Goal: Transaction & Acquisition: Purchase product/service

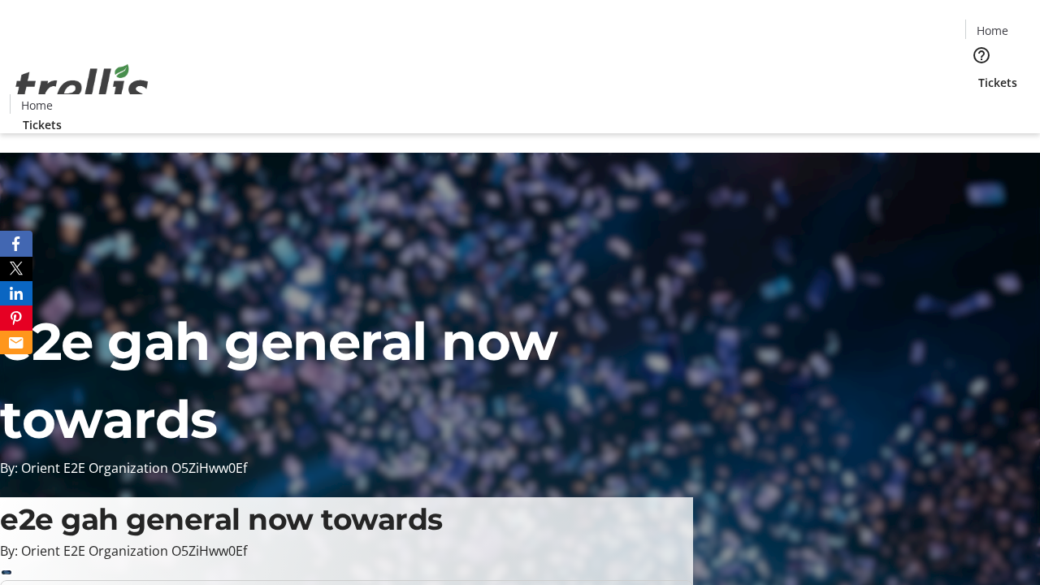
click at [978, 74] on span "Tickets" at bounding box center [997, 82] width 39 height 17
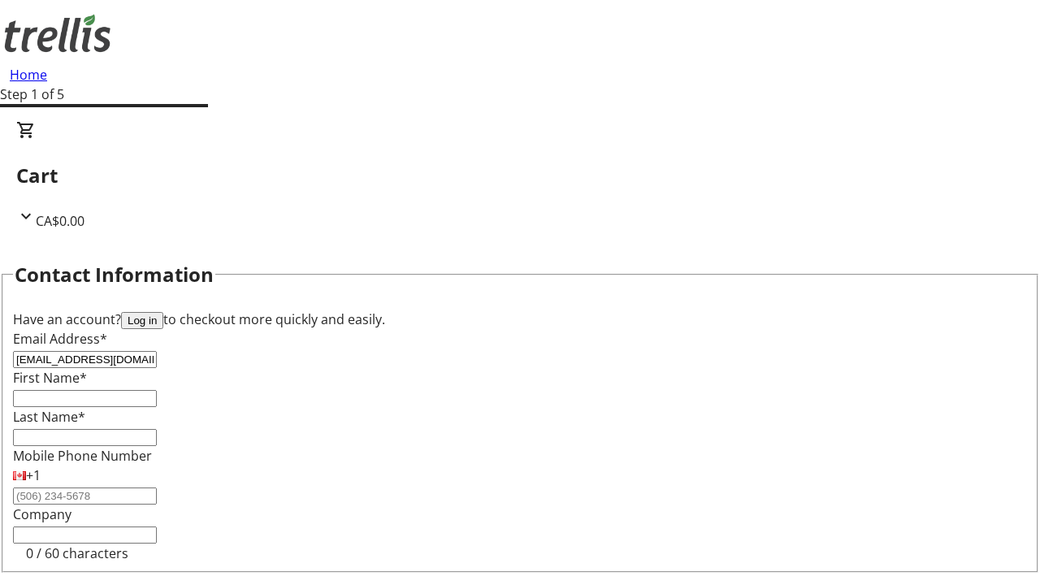
type input "[EMAIL_ADDRESS][DOMAIN_NAME]"
type input "Alexandrine"
type input "[PERSON_NAME]"
